Goal: Information Seeking & Learning: Stay updated

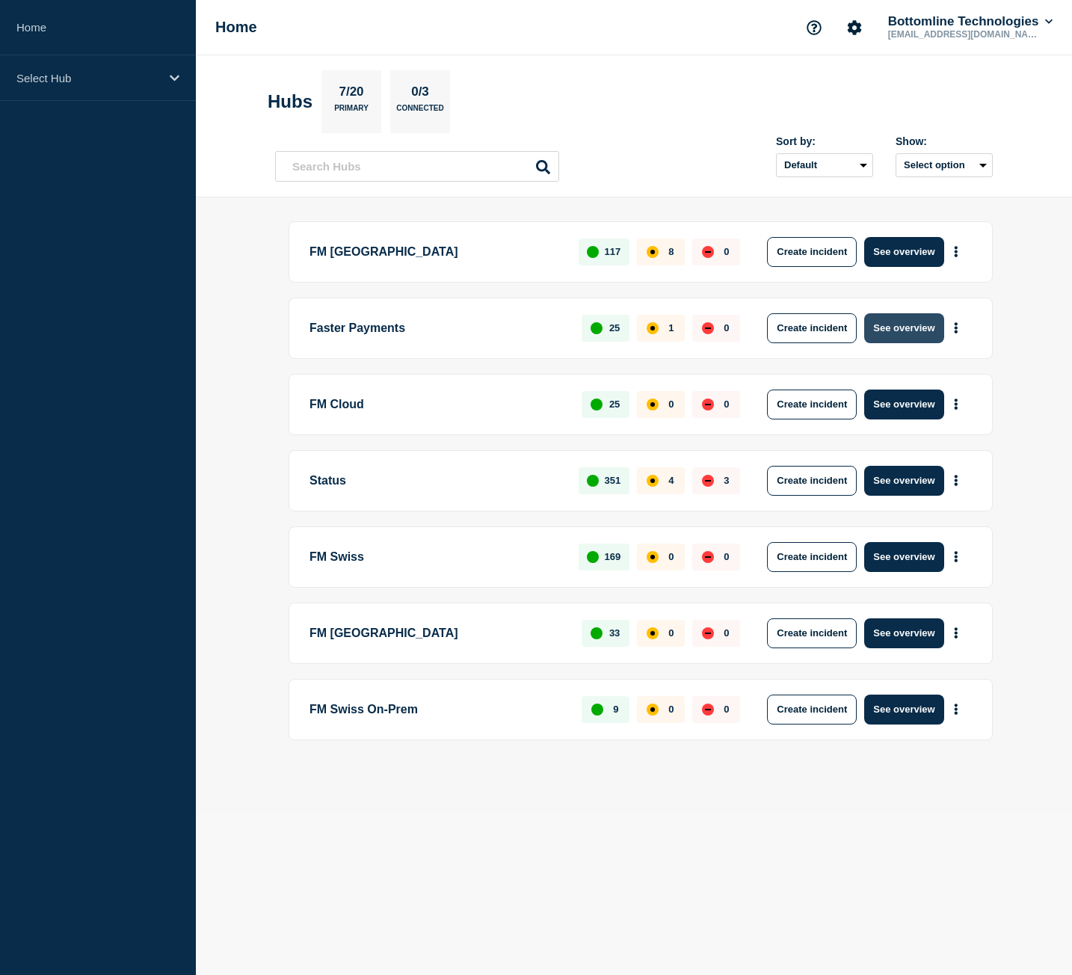
click at [920, 332] on button "See overview" at bounding box center [903, 328] width 79 height 30
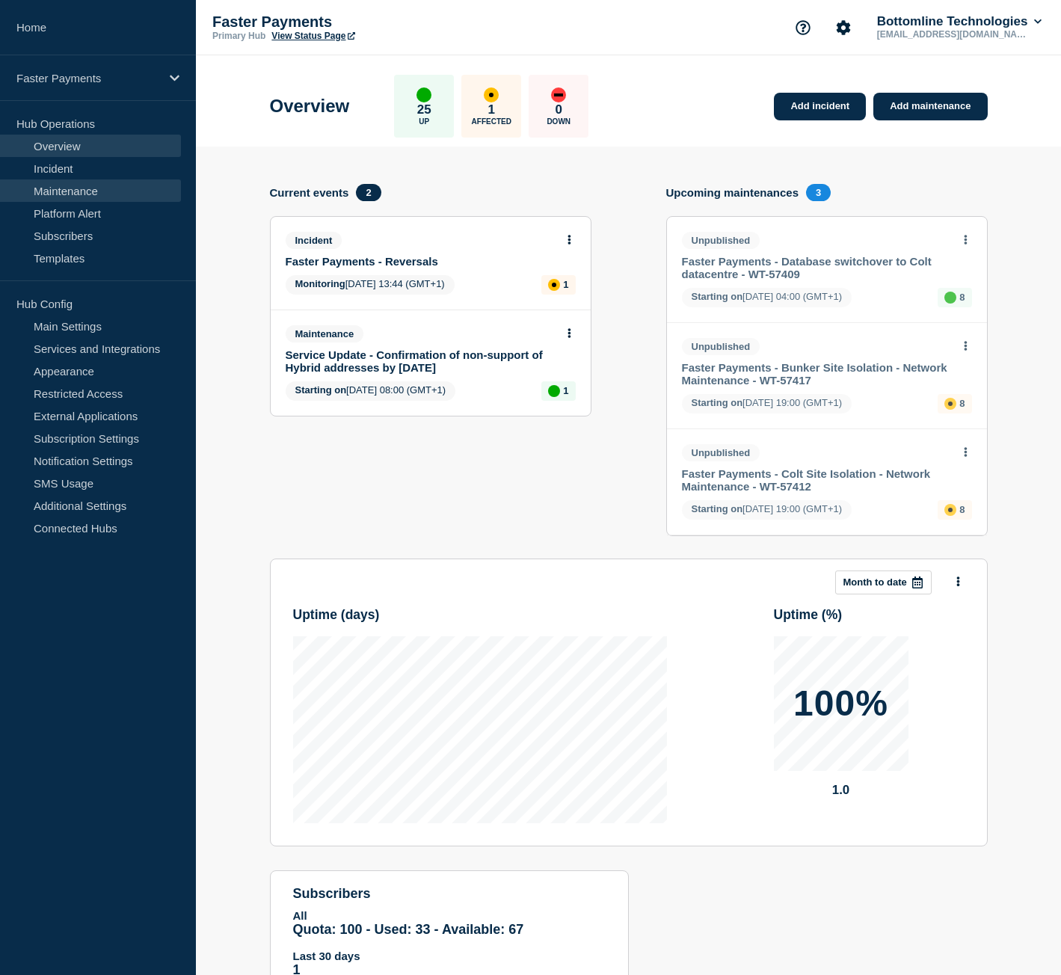
click at [80, 182] on link "Maintenance" at bounding box center [90, 190] width 181 height 22
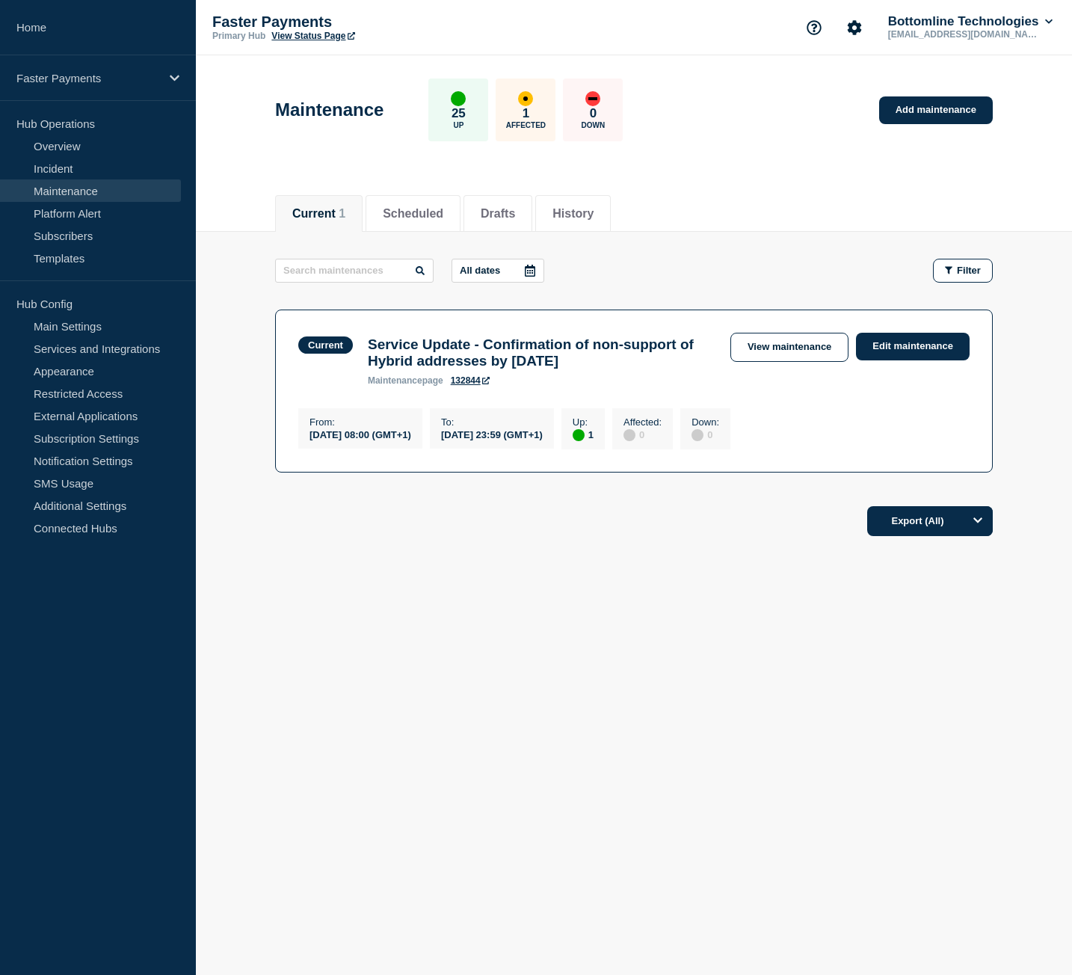
click at [577, 369] on h3 "Service Update - Confirmation of non-support of Hybrid addresses by [DATE]" at bounding box center [542, 352] width 348 height 33
click at [550, 369] on h3 "Service Update - Confirmation of non-support of Hybrid addresses by [DATE]" at bounding box center [542, 352] width 348 height 33
click at [404, 212] on button "Scheduled" at bounding box center [413, 213] width 61 height 13
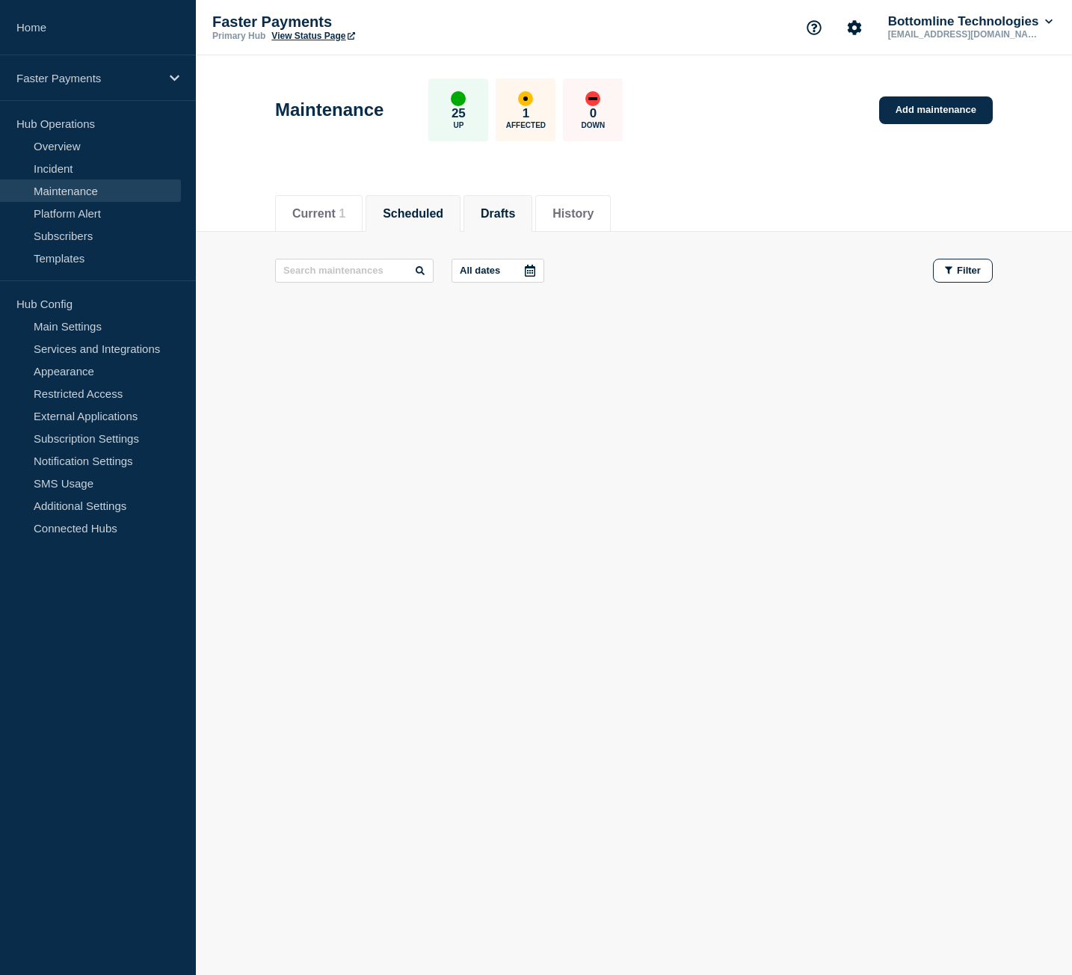
click at [515, 214] on button "Drafts" at bounding box center [498, 213] width 34 height 13
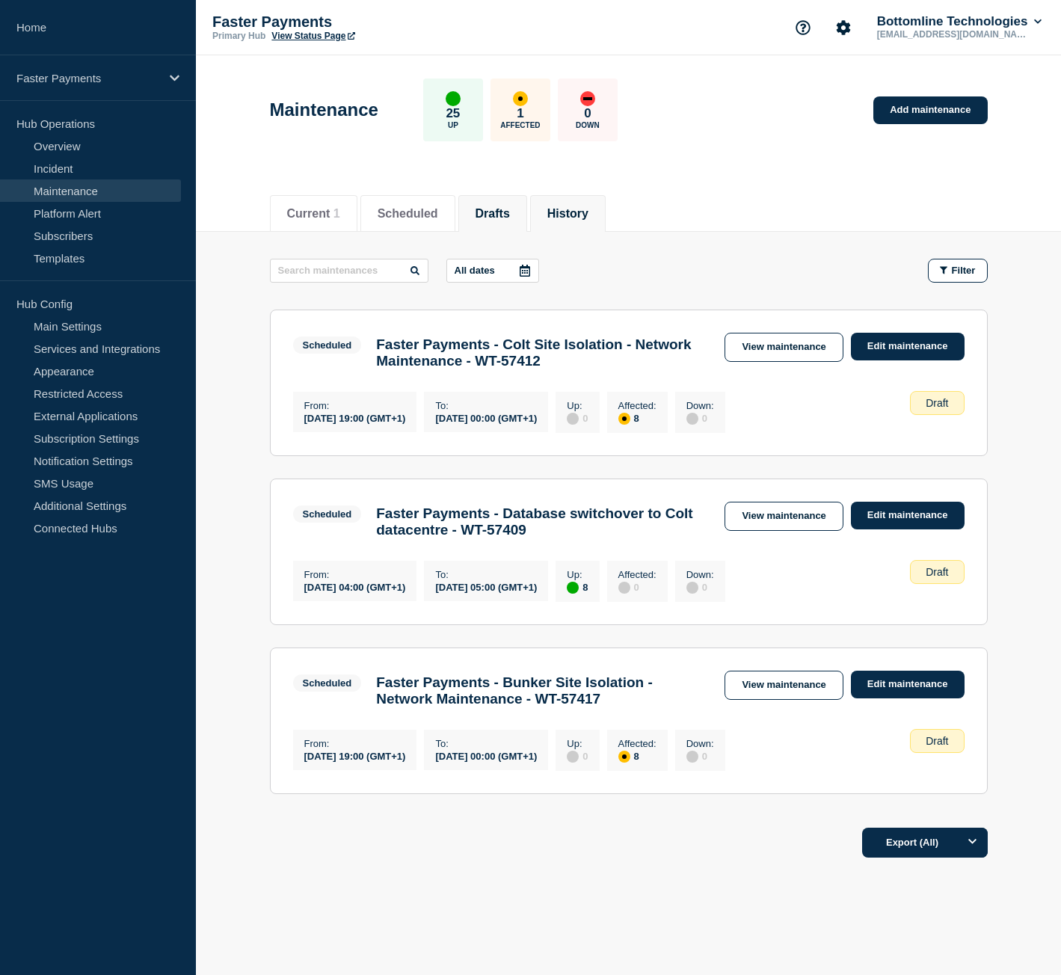
click at [582, 214] on button "History" at bounding box center [567, 213] width 41 height 13
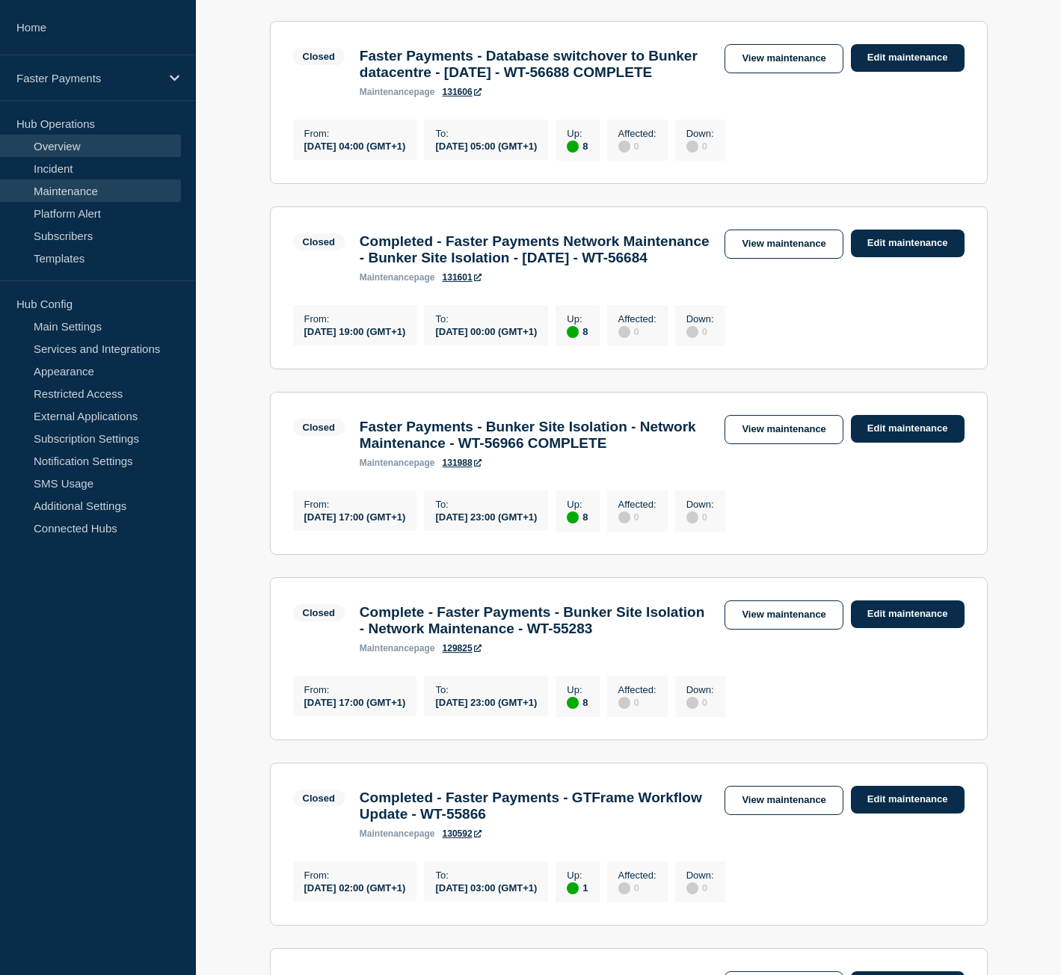
scroll to position [299, 0]
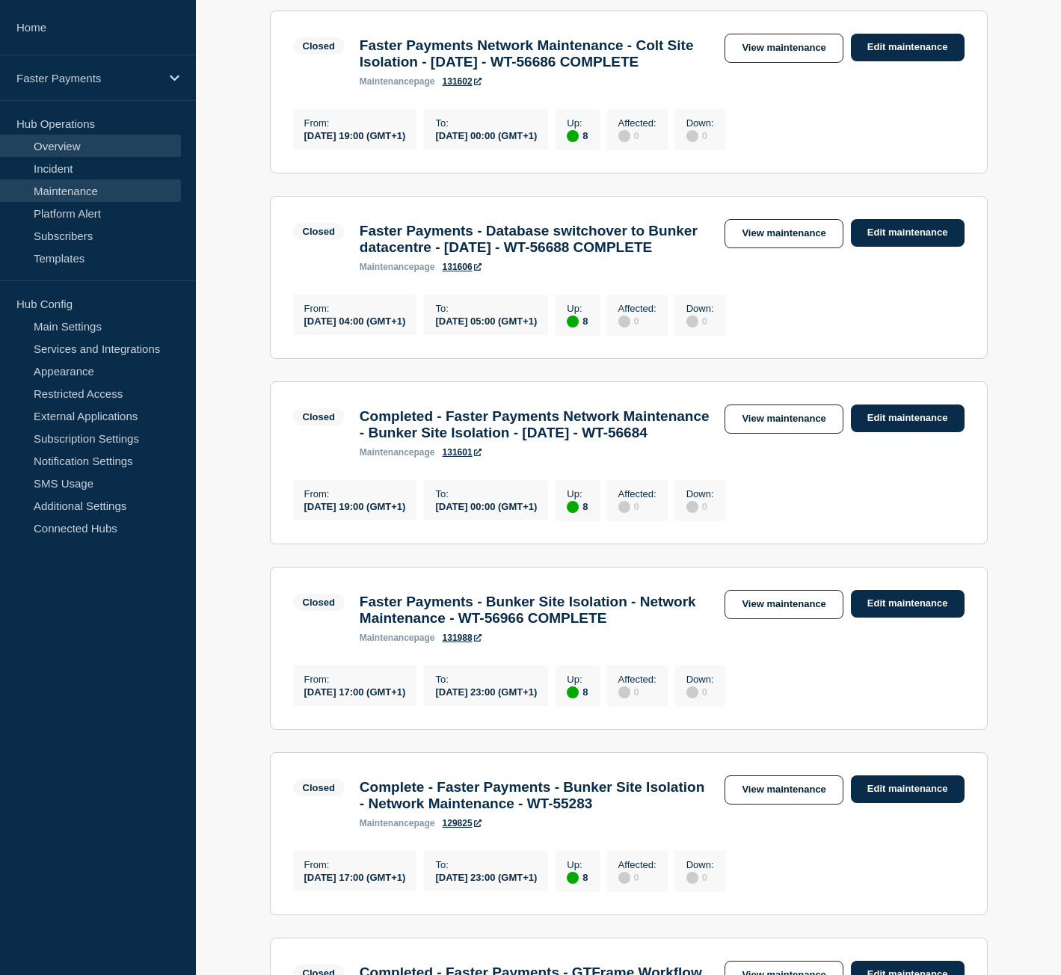
click at [90, 147] on link "Overview" at bounding box center [90, 146] width 181 height 22
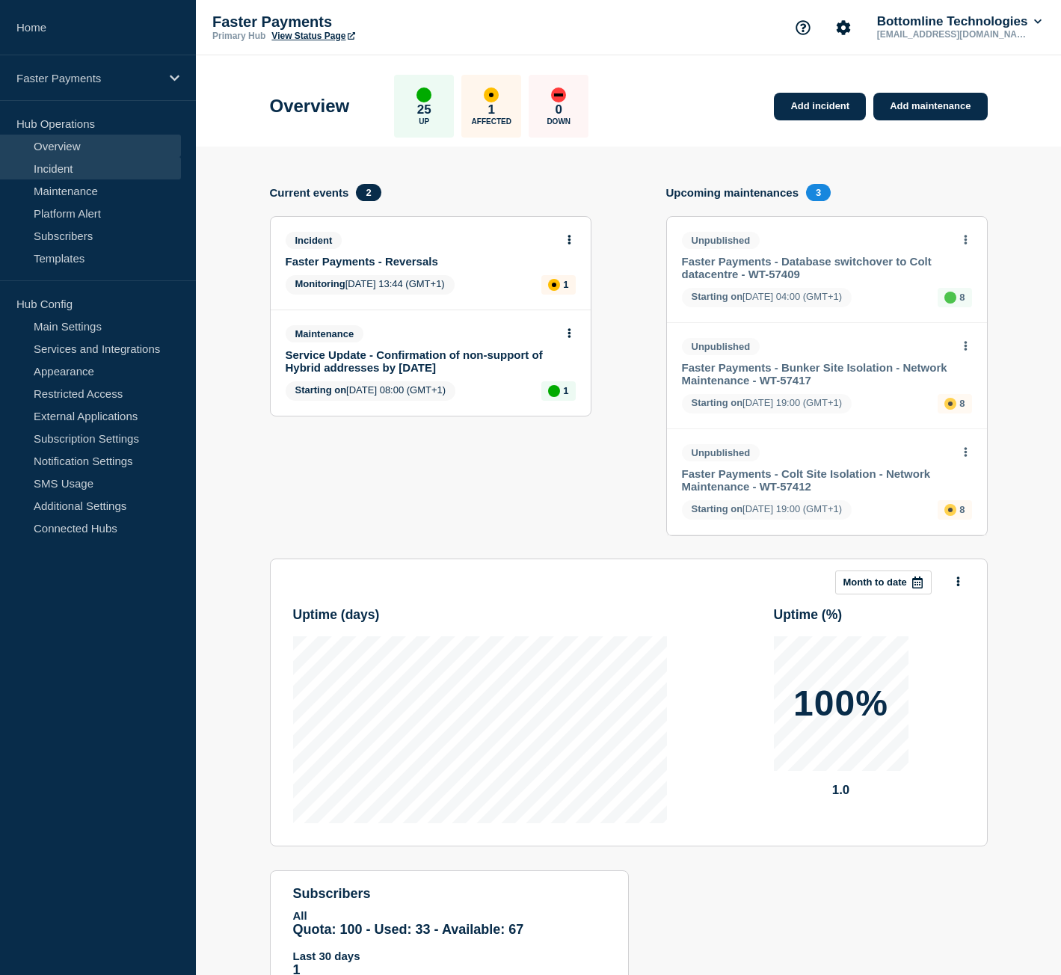
click at [108, 179] on link "Incident" at bounding box center [90, 168] width 181 height 22
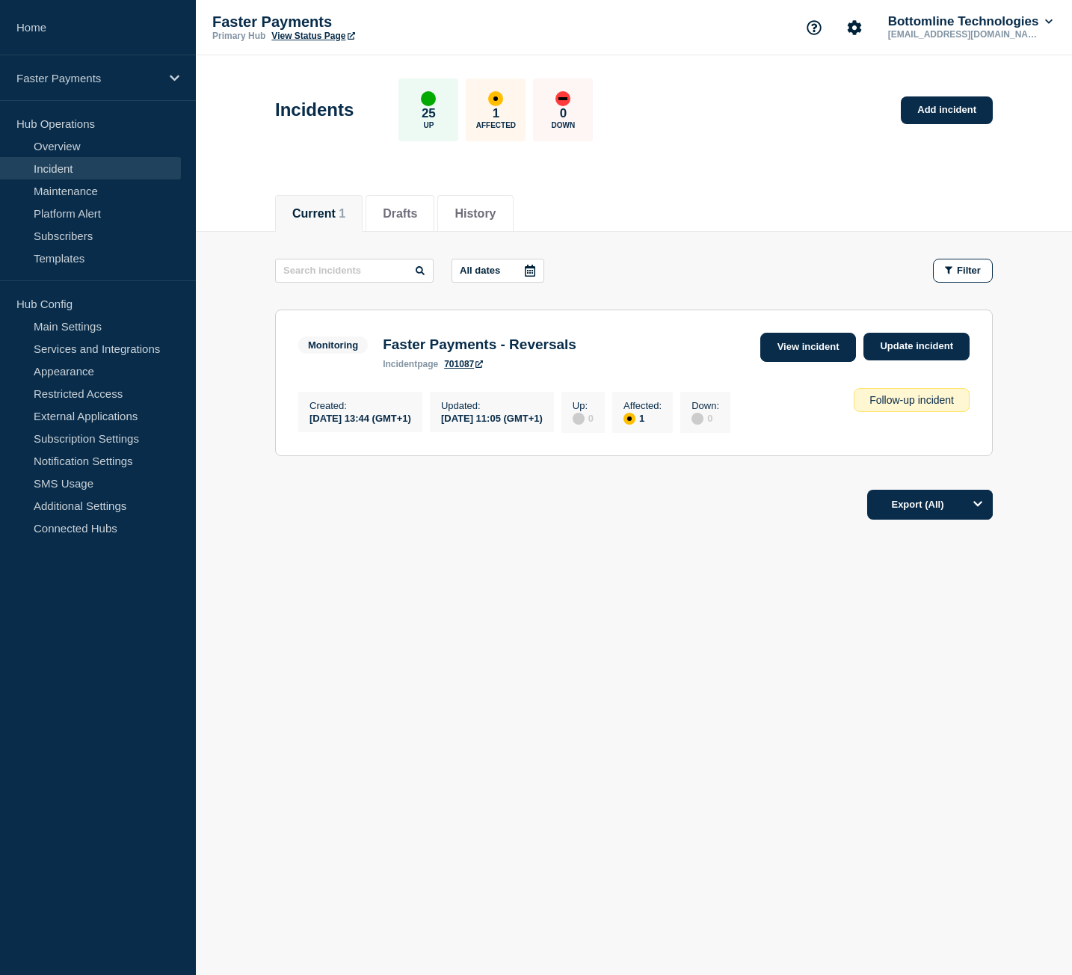
click at [846, 352] on link "View incident" at bounding box center [808, 347] width 96 height 29
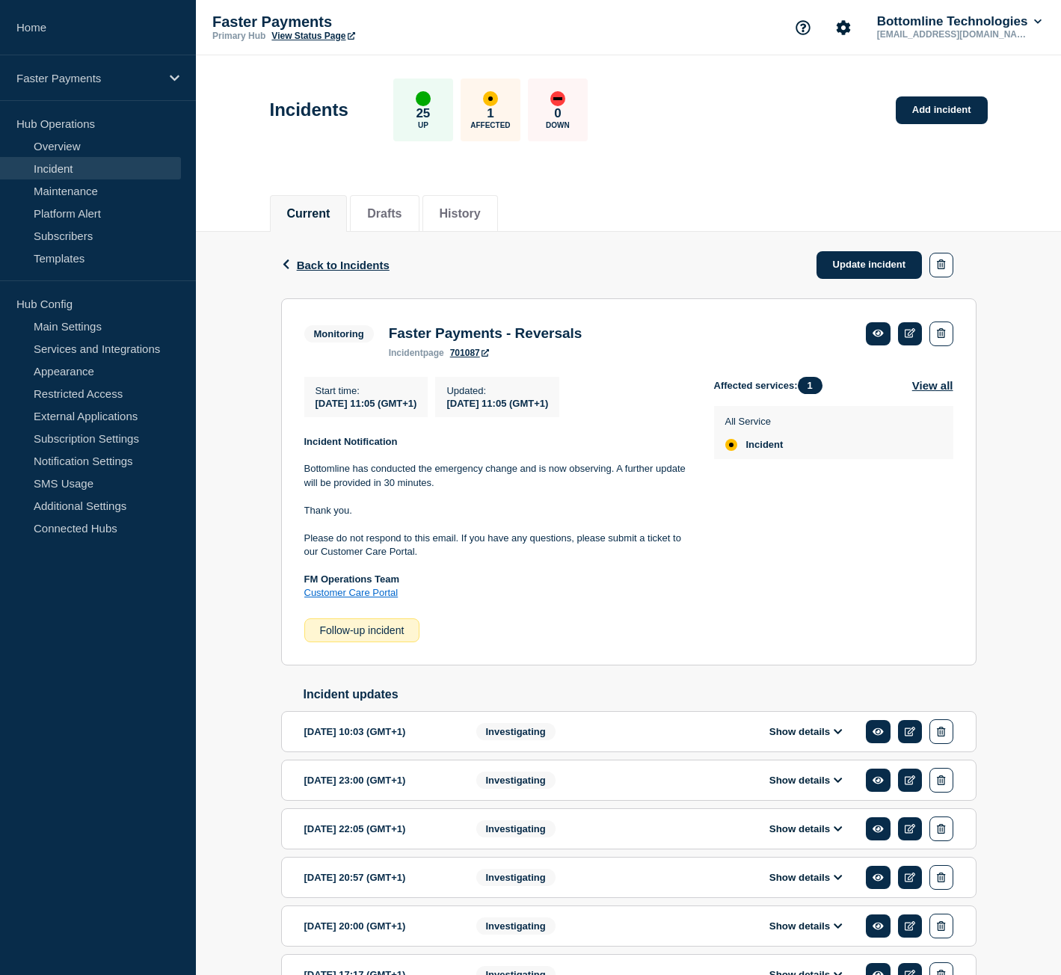
drag, startPoint x: 253, startPoint y: 312, endPoint x: 248, endPoint y: 292, distance: 21.1
click at [248, 292] on div "Back Back to Incidents Update incident Monitoring Faster Payments - Reversals S…" at bounding box center [628, 759] width 865 height 1054
click at [88, 89] on div "Faster Payments" at bounding box center [98, 78] width 196 height 46
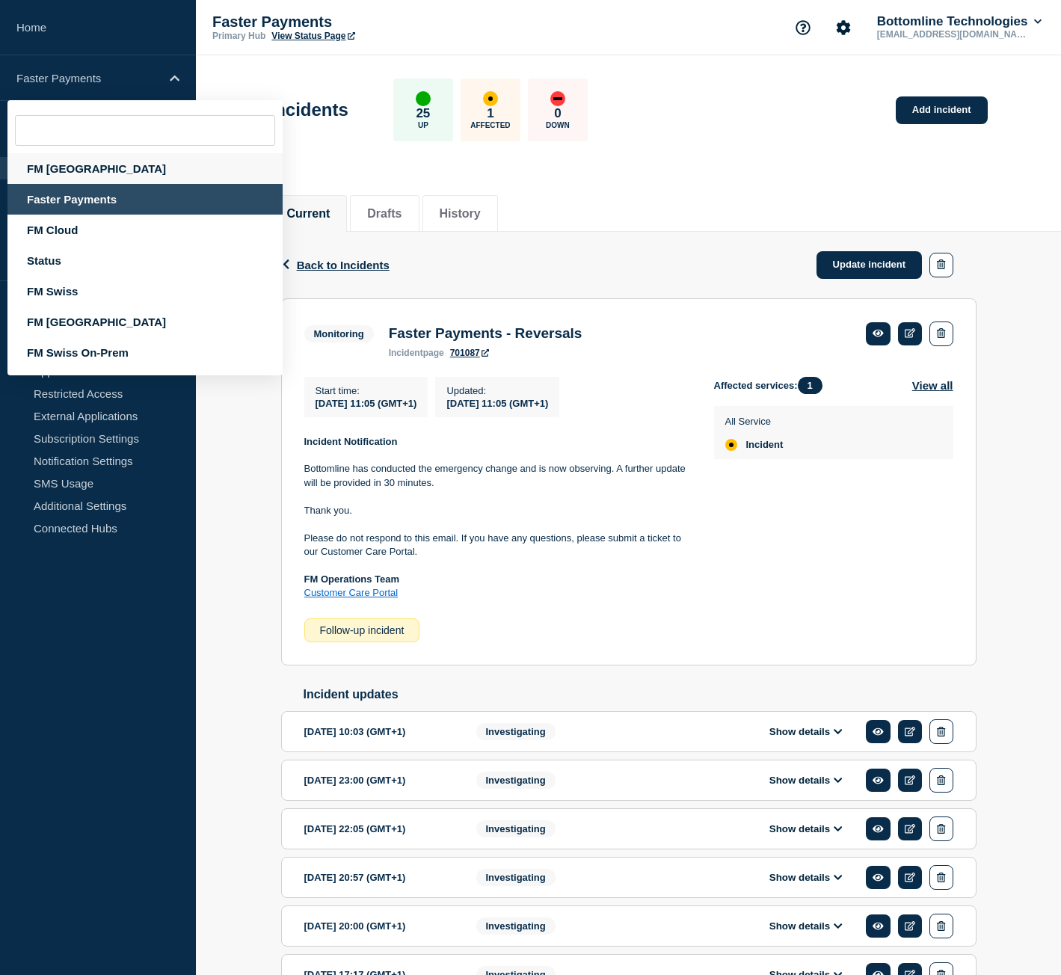
click at [90, 173] on div "FM [GEOGRAPHIC_DATA]" at bounding box center [144, 168] width 275 height 31
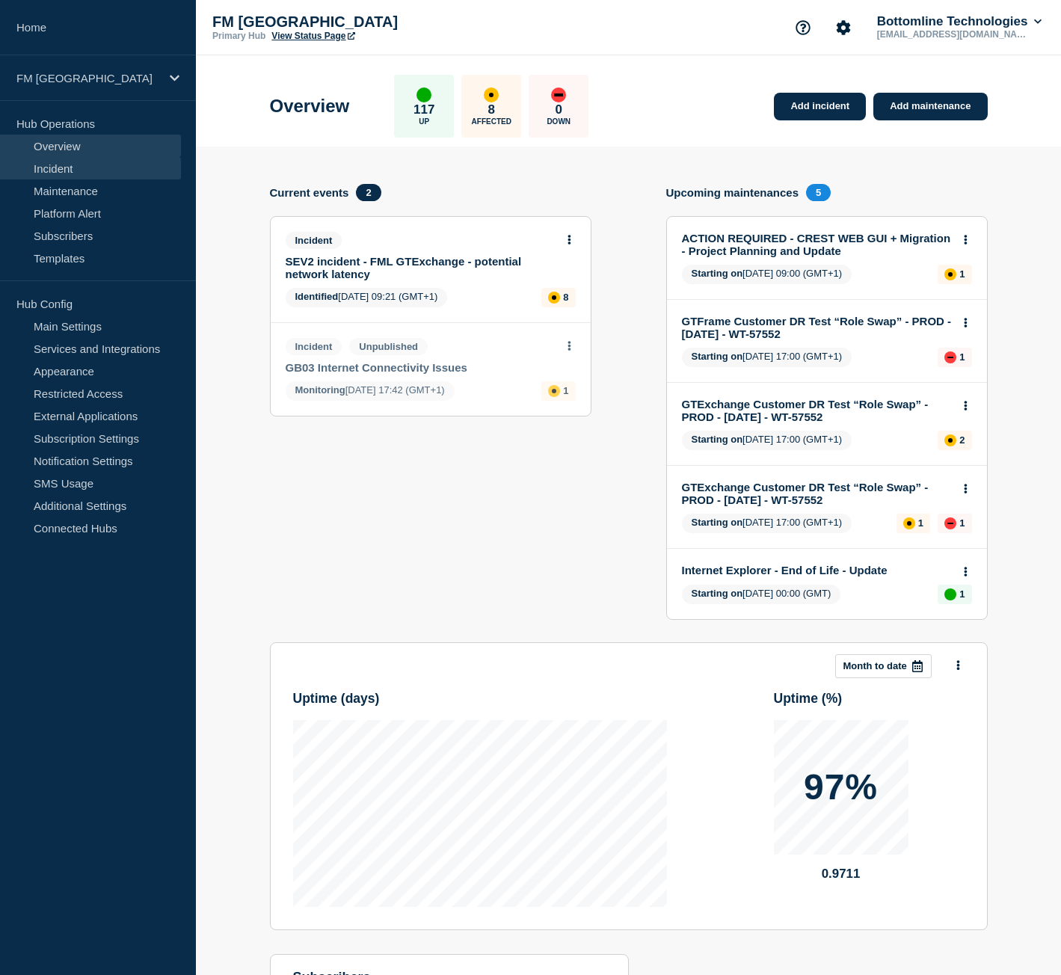
click at [82, 170] on link "Incident" at bounding box center [90, 168] width 181 height 22
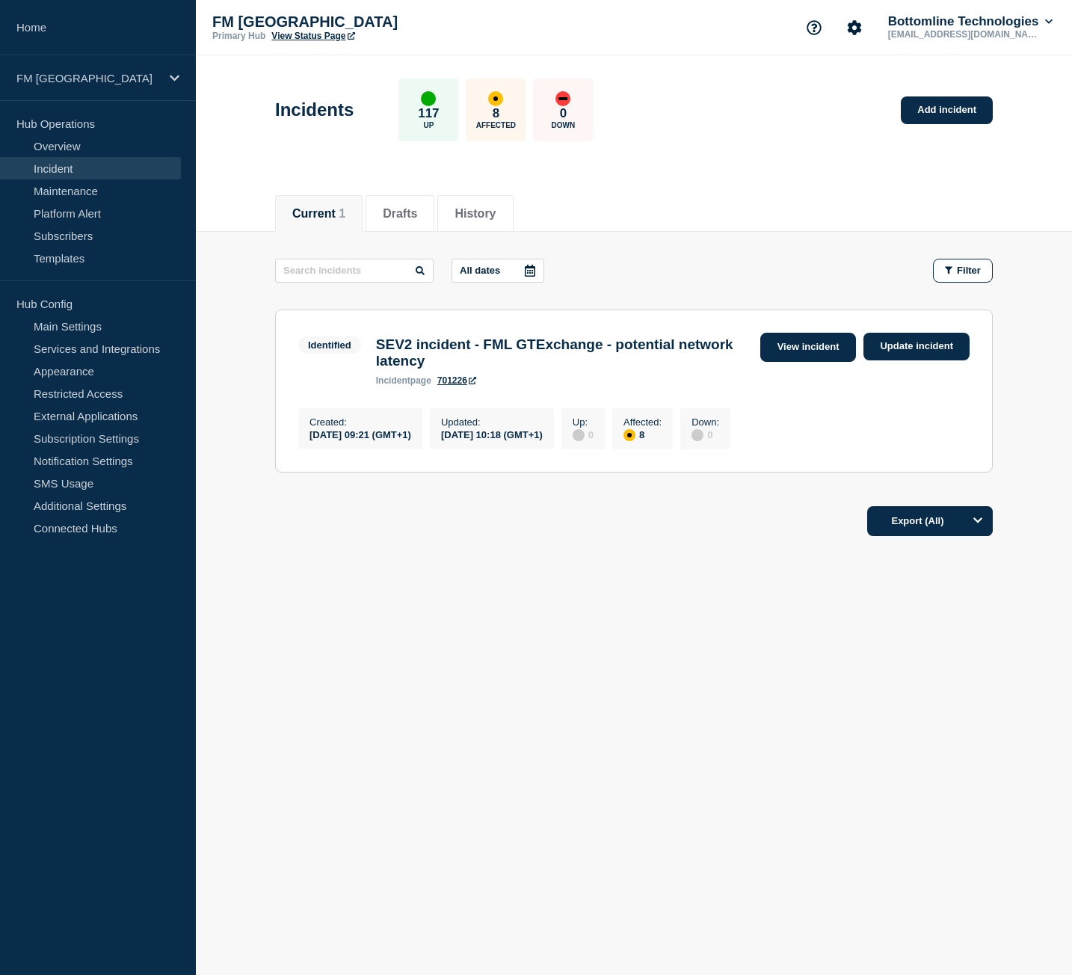
click at [782, 343] on link "View incident" at bounding box center [808, 347] width 96 height 29
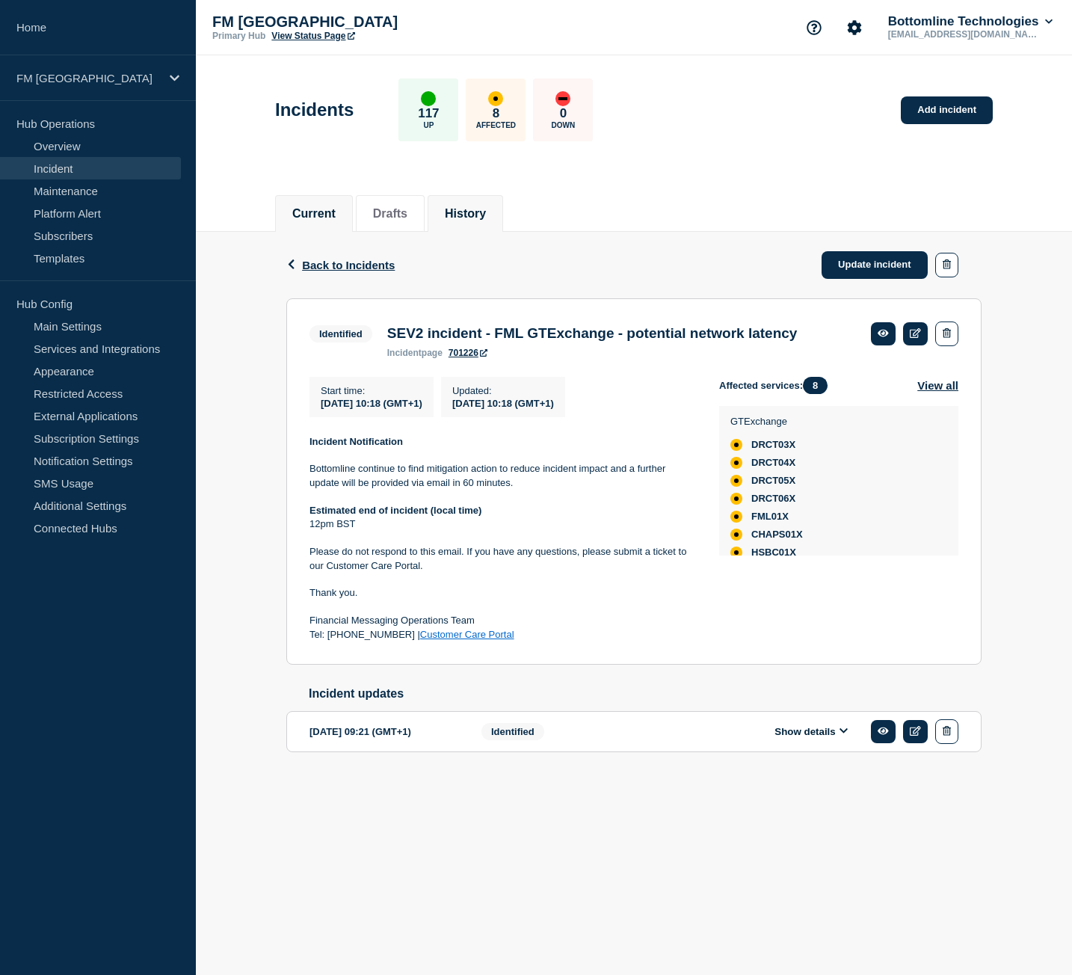
click at [503, 221] on li "History" at bounding box center [466, 213] width 76 height 37
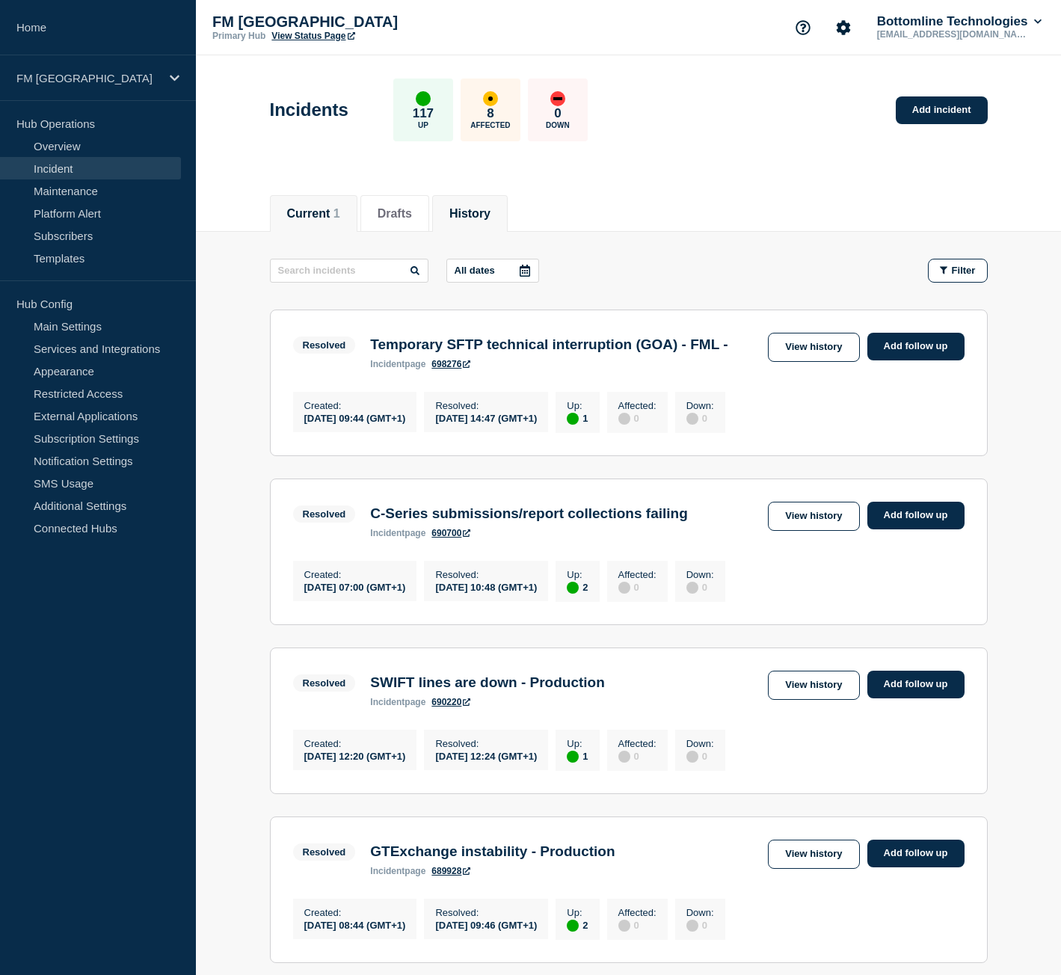
click at [340, 221] on li "Current 1" at bounding box center [313, 213] width 87 height 37
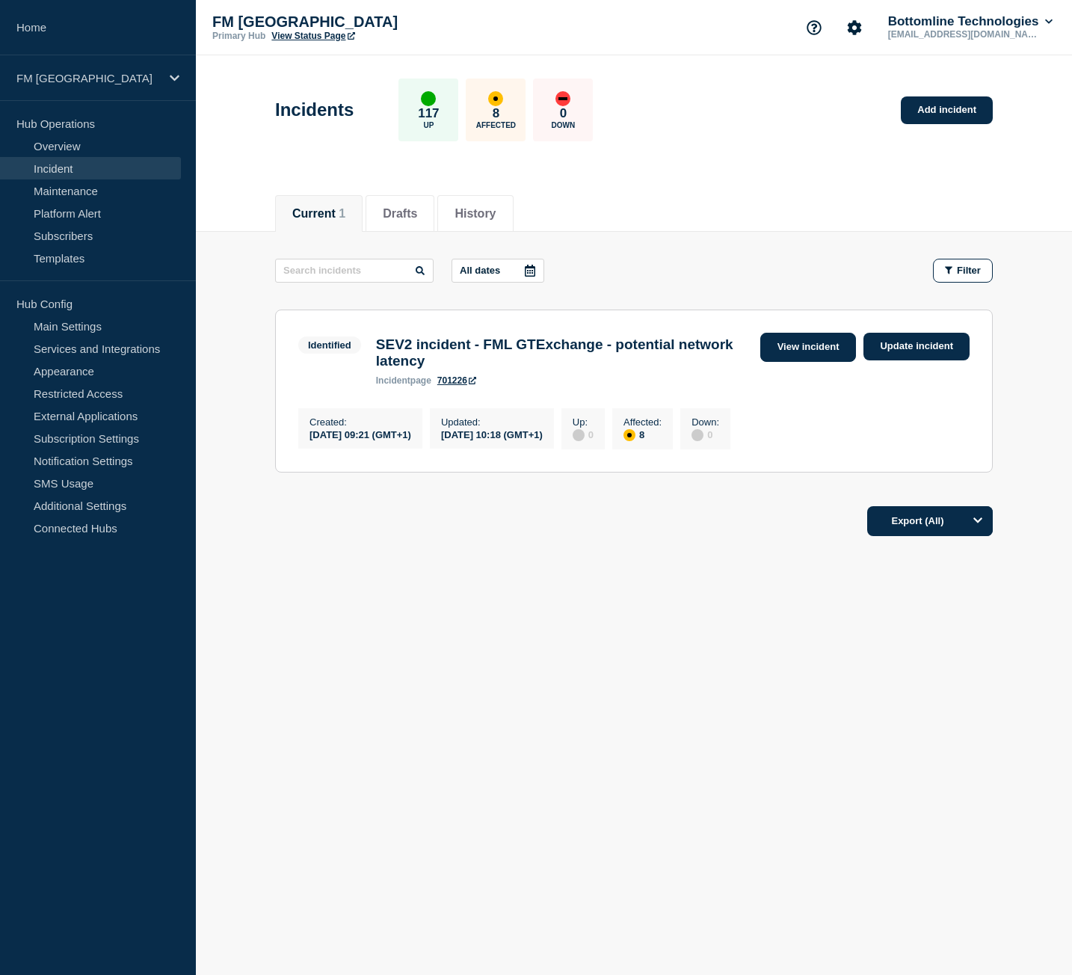
click at [783, 361] on link "View incident" at bounding box center [808, 347] width 96 height 29
